Goal: Navigation & Orientation: Find specific page/section

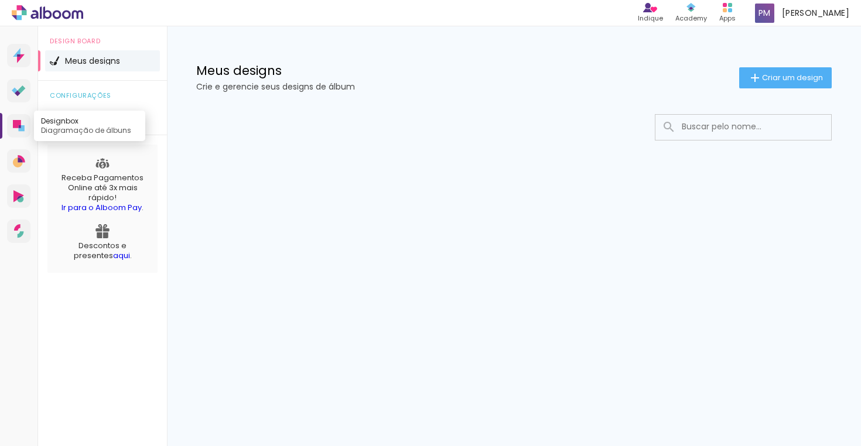
click at [18, 124] on icon at bounding box center [17, 124] width 8 height 8
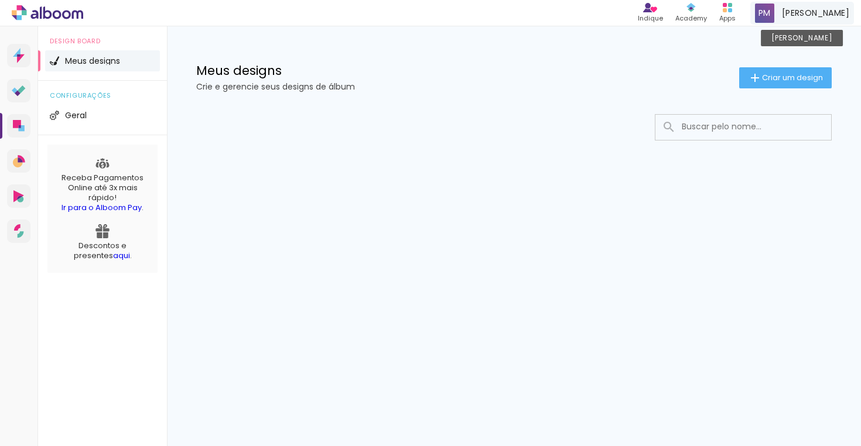
click at [755, 8] on span at bounding box center [764, 13] width 19 height 19
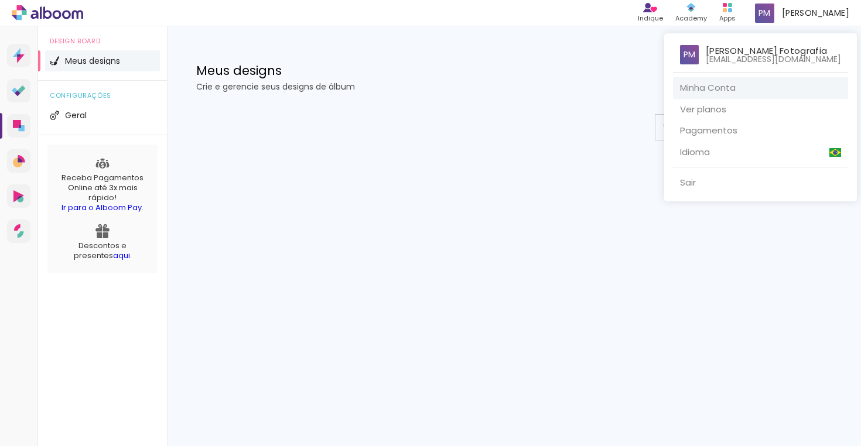
click at [692, 93] on link "Minha Conta" at bounding box center [760, 88] width 175 height 22
